Goal: Find specific page/section: Find specific page/section

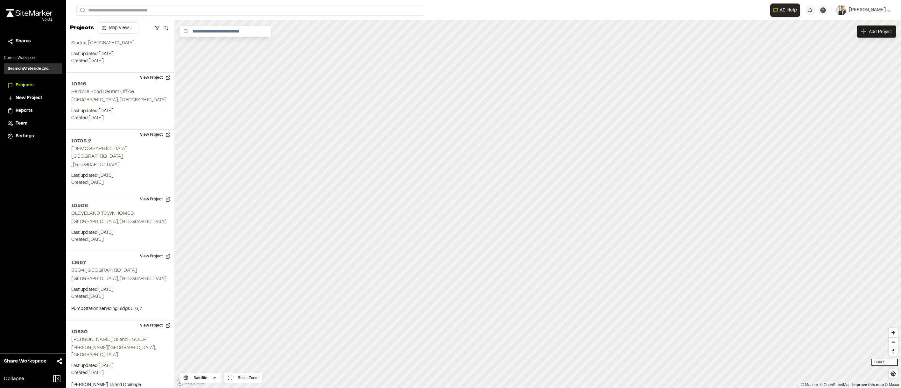
scroll to position [47288, 0]
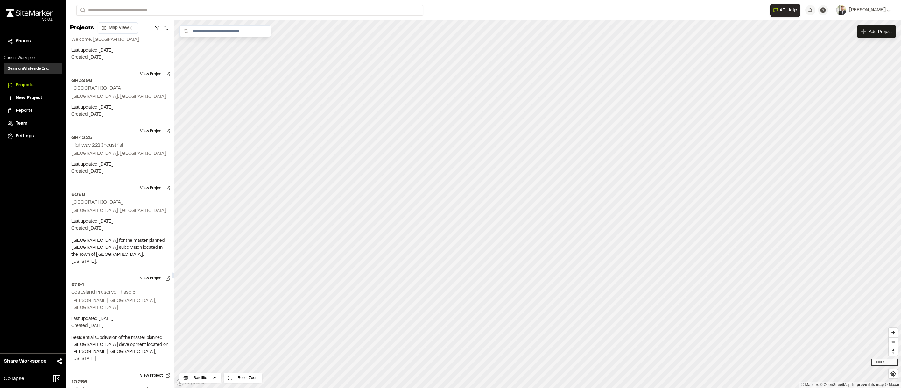
drag, startPoint x: 83, startPoint y: 47, endPoint x: 166, endPoint y: 49, distance: 83.1
click at [100, 337] on icon "close" at bounding box center [99, 336] width 4 height 5
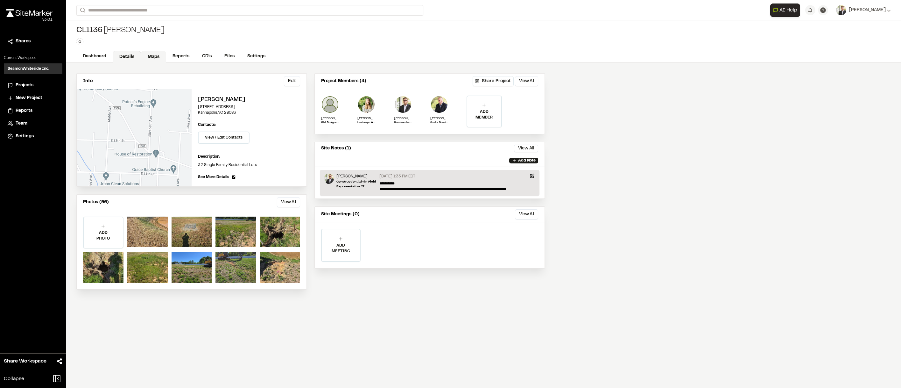
click at [149, 58] on link "Maps" at bounding box center [153, 57] width 25 height 12
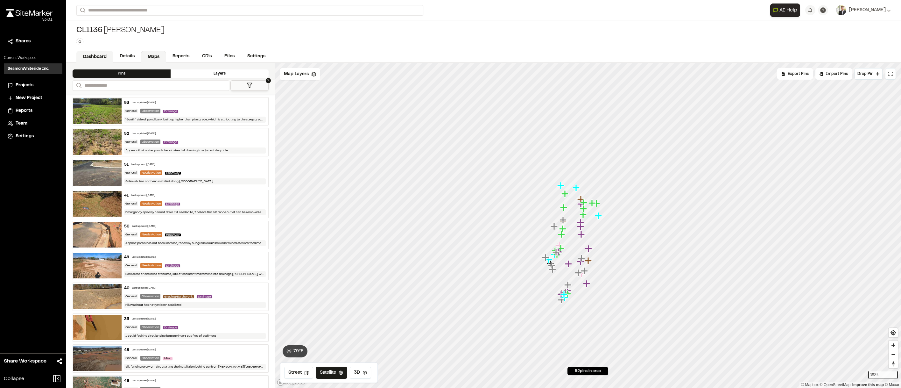
click at [106, 56] on link "Dashboard" at bounding box center [94, 57] width 37 height 12
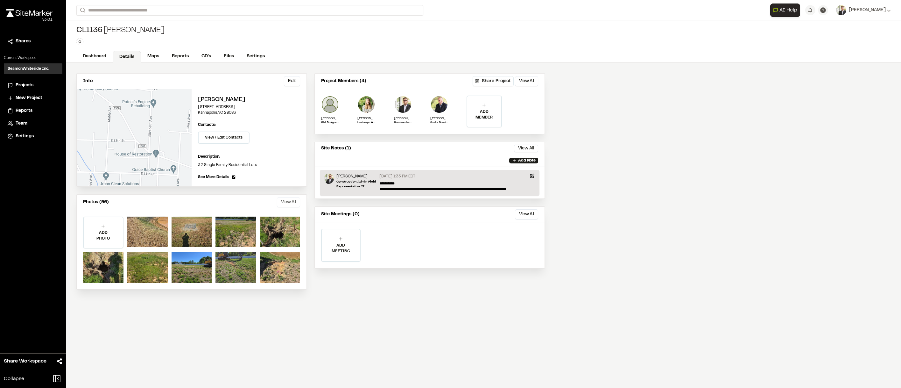
click at [288, 204] on button "View All" at bounding box center [288, 202] width 23 height 10
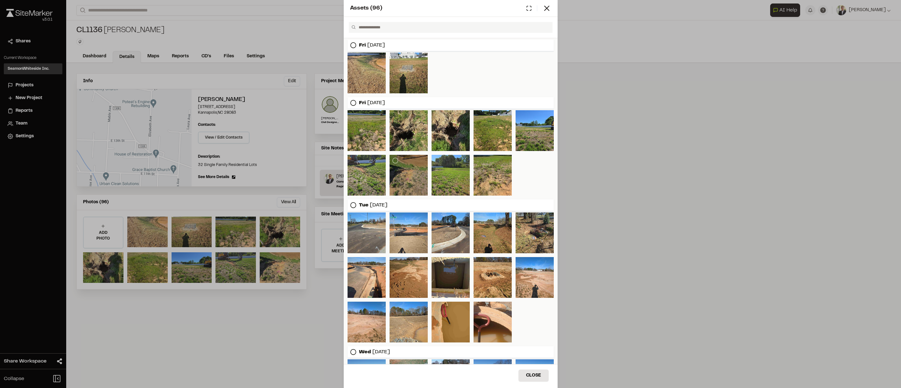
click at [402, 179] on div at bounding box center [409, 175] width 38 height 41
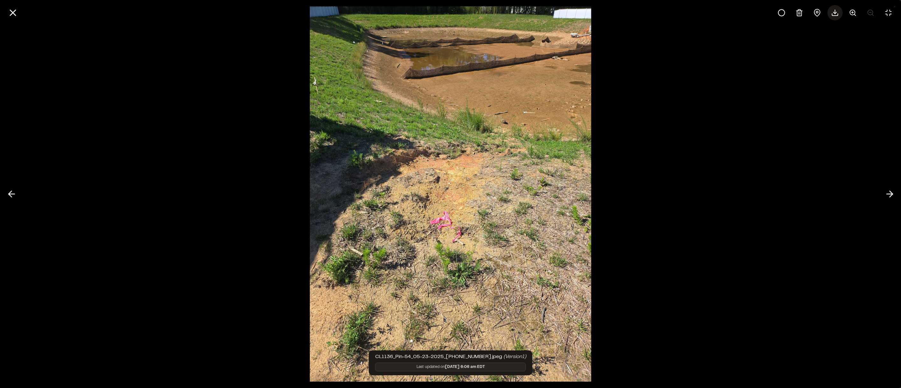
click at [836, 11] on icon at bounding box center [835, 13] width 8 height 8
click at [12, 13] on line at bounding box center [12, 12] width 5 height 5
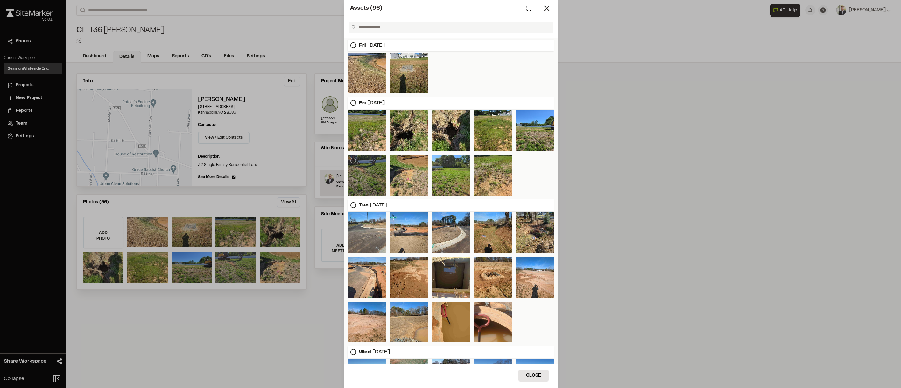
click at [365, 169] on div at bounding box center [367, 175] width 38 height 41
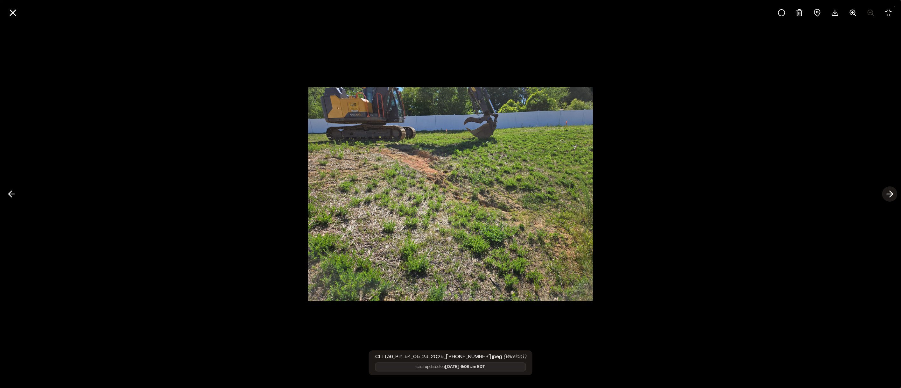
click at [891, 194] on line at bounding box center [890, 194] width 6 height 0
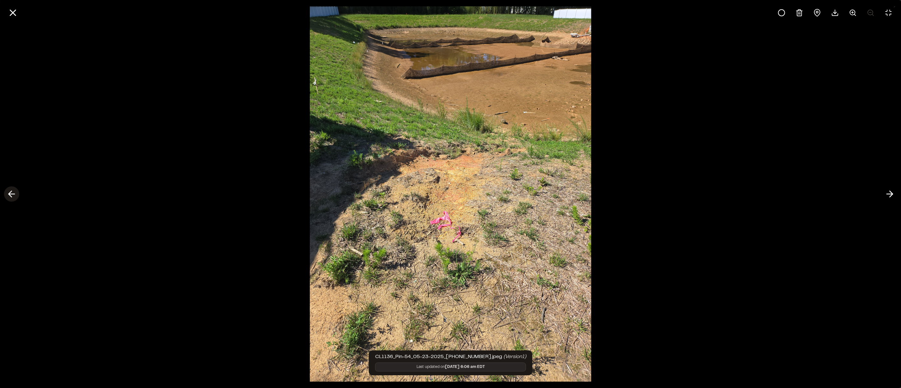
click at [11, 196] on polyline at bounding box center [10, 194] width 3 height 6
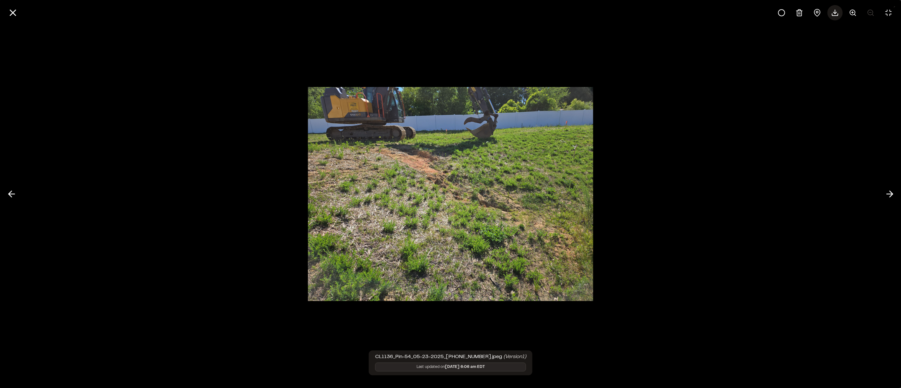
click at [837, 14] on icon at bounding box center [835, 13] width 8 height 8
click at [14, 13] on icon at bounding box center [12, 12] width 11 height 11
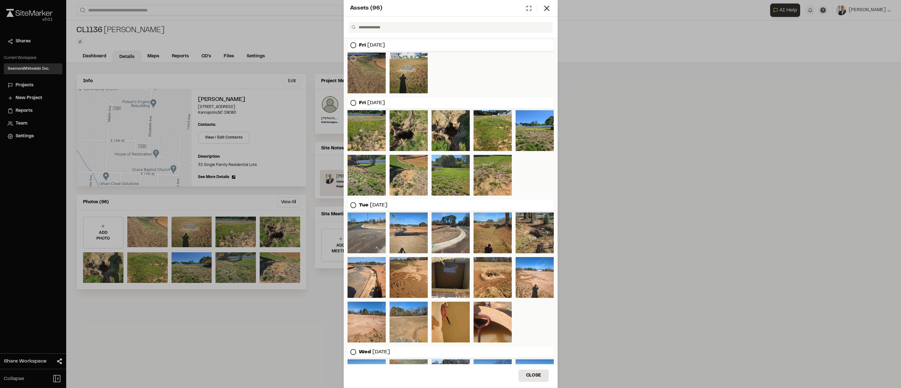
click at [361, 68] on div at bounding box center [367, 73] width 38 height 41
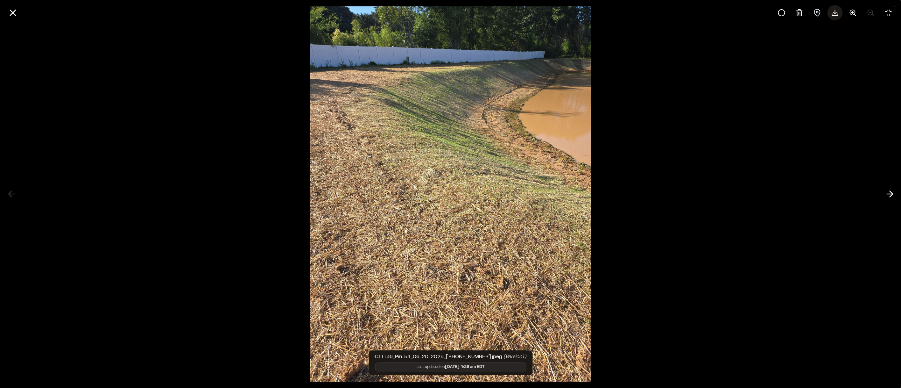
click at [837, 13] on icon at bounding box center [835, 13] width 8 height 8
click at [11, 13] on icon at bounding box center [12, 12] width 11 height 11
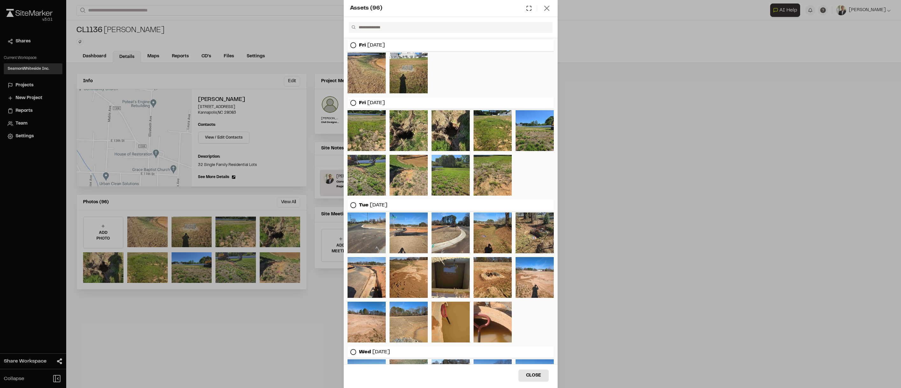
click at [549, 7] on icon at bounding box center [546, 8] width 9 height 9
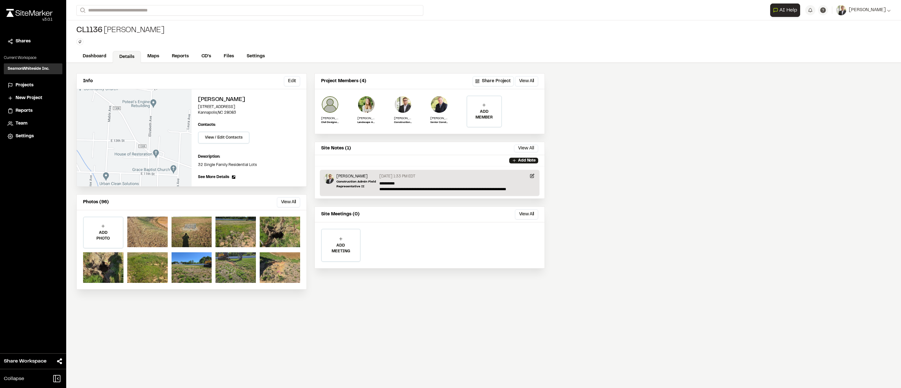
click at [604, 85] on div "Info Edit Edit Elizabeth Oaks 1355 Moose Road Kannapolis , NC 28083 Edit Contac…" at bounding box center [483, 225] width 835 height 325
